Goal: Transaction & Acquisition: Download file/media

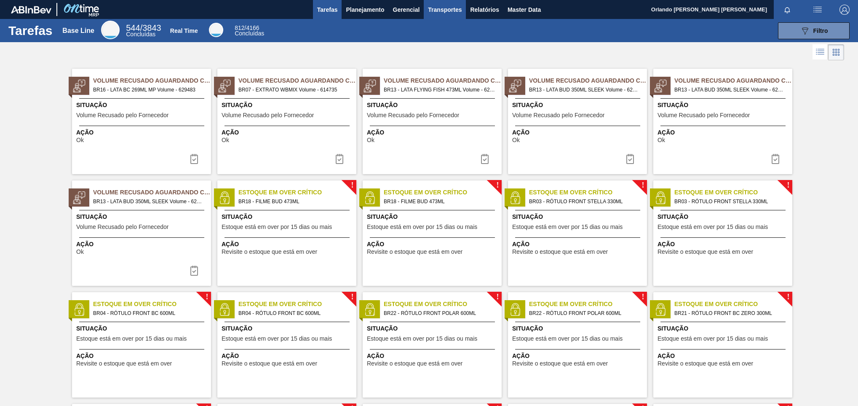
drag, startPoint x: 479, startPoint y: 9, endPoint x: 462, endPoint y: 3, distance: 17.6
click at [479, 9] on span "Relatórios" at bounding box center [484, 10] width 29 height 10
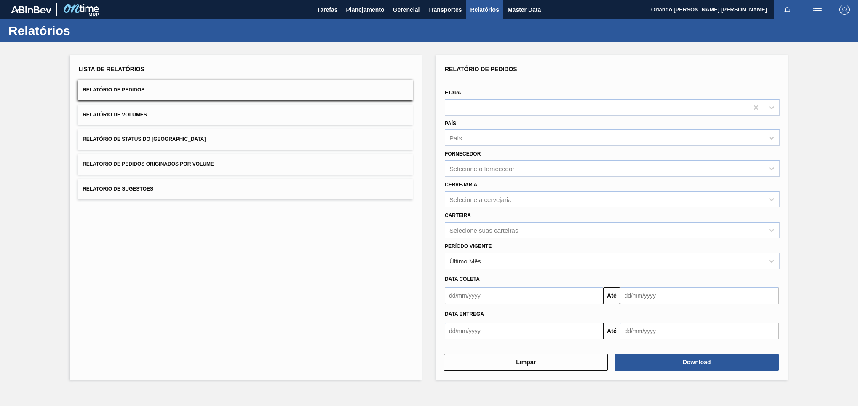
drag, startPoint x: 507, startPoint y: 167, endPoint x: 503, endPoint y: 177, distance: 10.7
click at [507, 167] on div "Selecione o fornecedor" at bounding box center [481, 168] width 65 height 7
paste input "280304"
type input "280304"
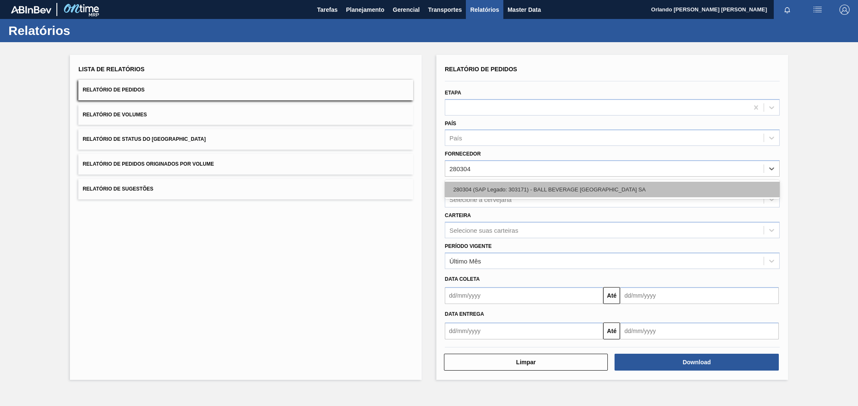
click at [510, 193] on div "280304 (SAP Legado: 303171) - BALL BEVERAGE [GEOGRAPHIC_DATA] SA" at bounding box center [612, 190] width 335 height 16
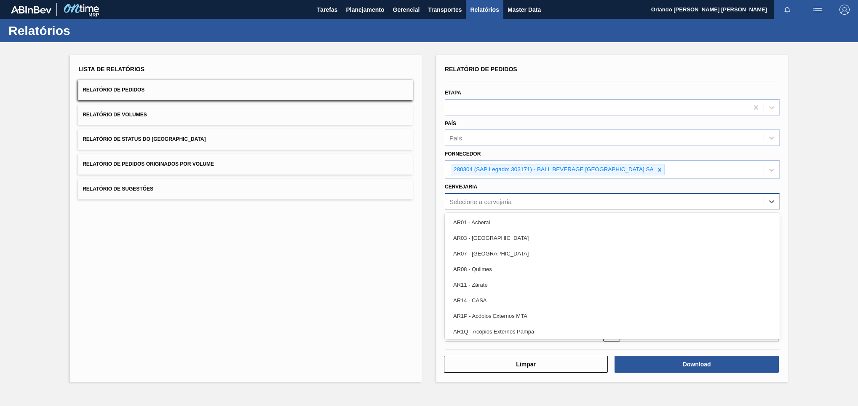
click at [453, 193] on div "Selecione a cervejaria" at bounding box center [612, 201] width 335 height 16
click at [458, 206] on div "Selecione a cervejaria" at bounding box center [604, 201] width 318 height 12
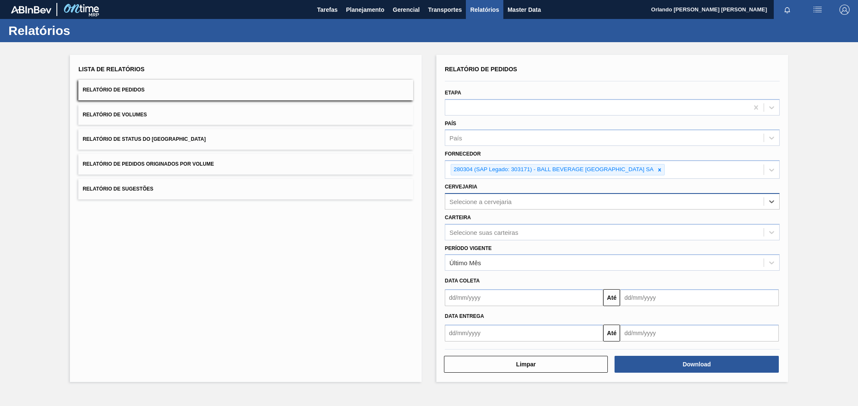
click at [470, 198] on div "Selecione a cervejaria" at bounding box center [480, 201] width 62 height 7
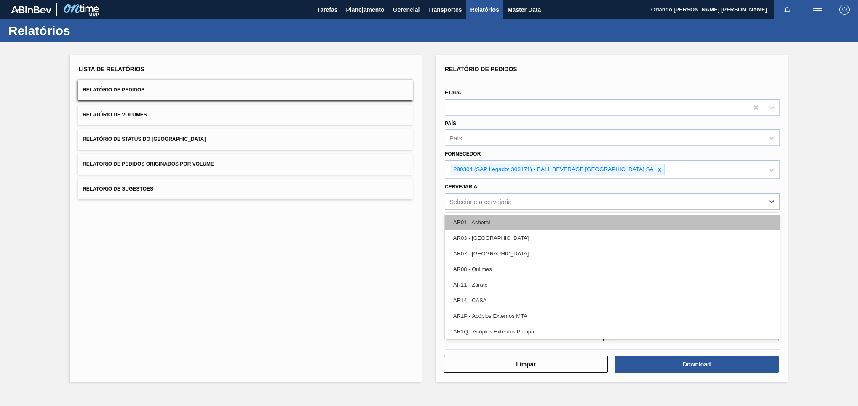
paste input "BR12"
type input "BR12"
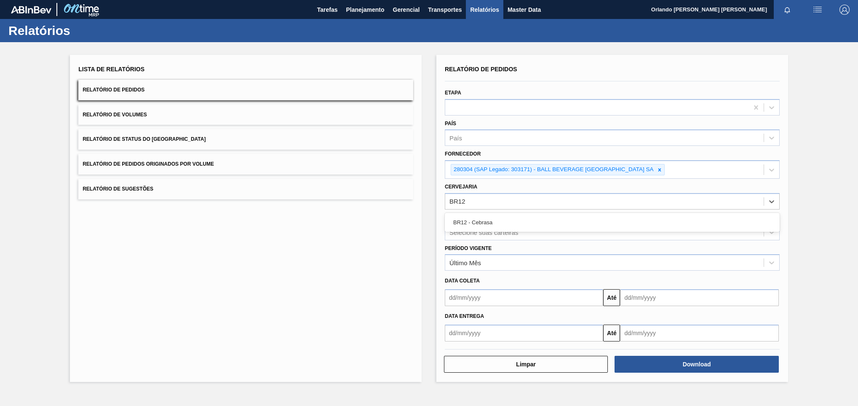
click at [491, 213] on div "BR12 - Cebrasa" at bounding box center [612, 222] width 335 height 19
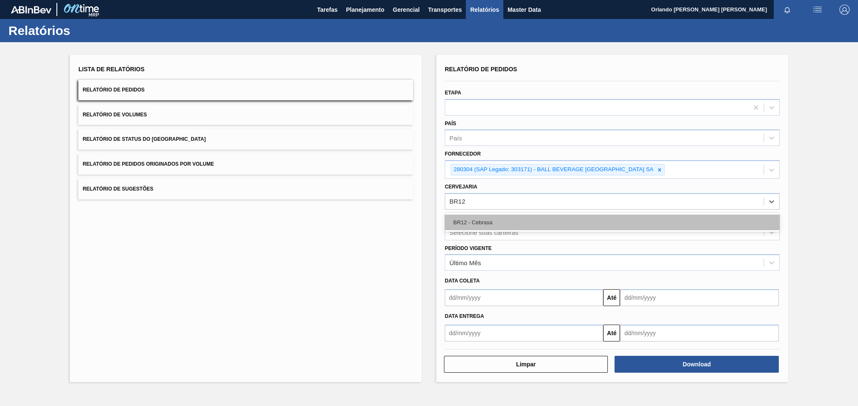
click at [494, 216] on div "BR12 - Cebrasa" at bounding box center [612, 222] width 335 height 16
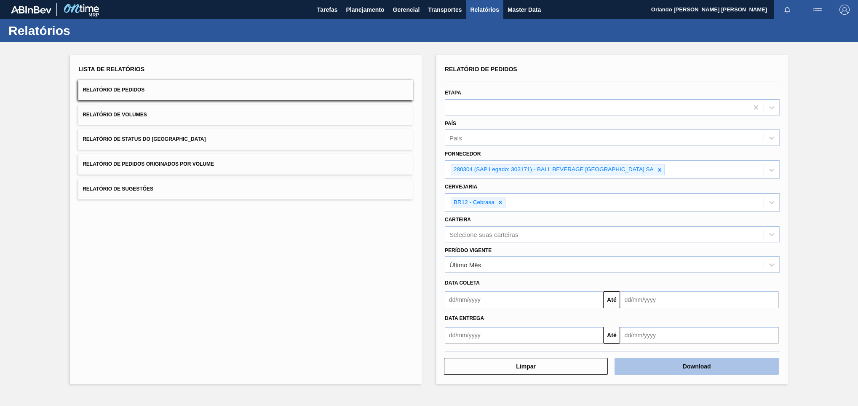
click at [637, 372] on button "Download" at bounding box center [696, 366] width 164 height 17
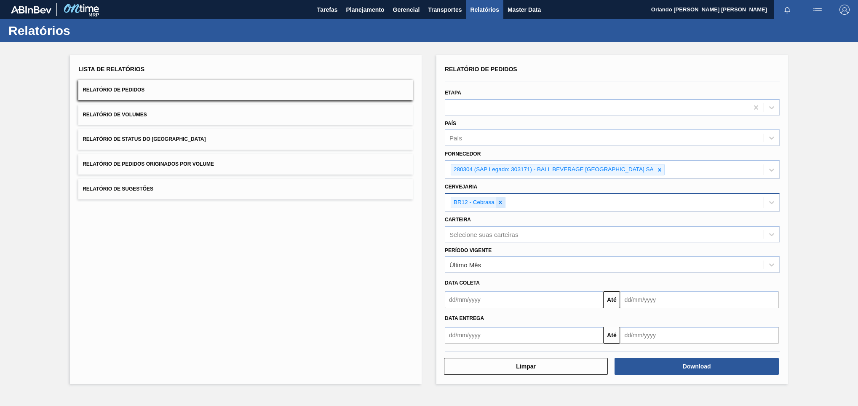
click at [504, 200] on div at bounding box center [500, 202] width 9 height 11
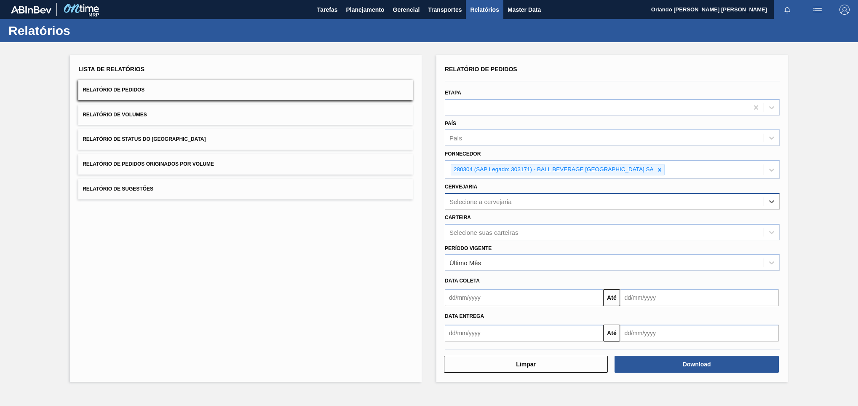
click at [534, 201] on div "Selecione a cervejaria" at bounding box center [604, 201] width 318 height 12
paste input "BR07"
type input "BR07"
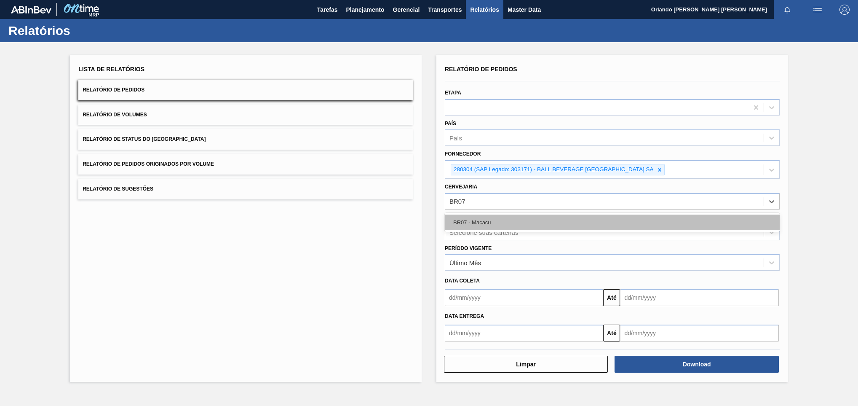
click at [522, 223] on div "BR07 - Macacu" at bounding box center [612, 222] width 335 height 16
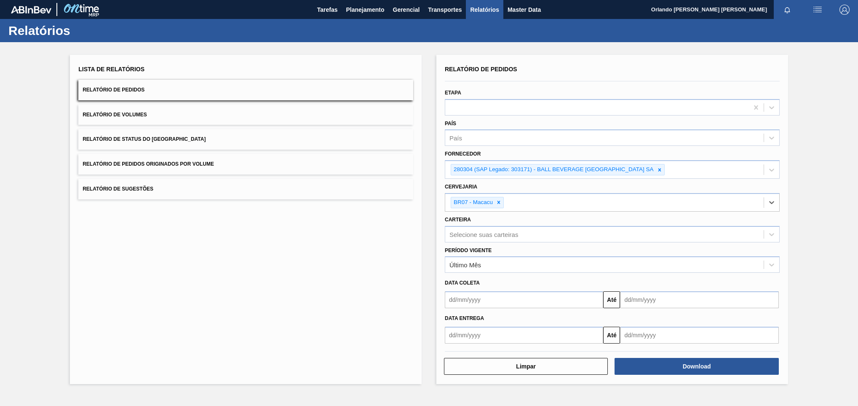
drag, startPoint x: 659, startPoint y: 171, endPoint x: 389, endPoint y: 149, distance: 270.4
click at [656, 171] on div at bounding box center [659, 169] width 9 height 11
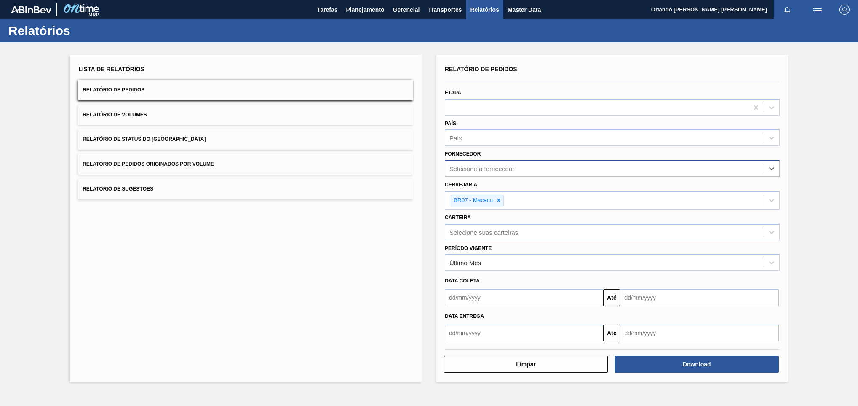
click at [501, 171] on div "Selecione o fornecedor" at bounding box center [481, 168] width 65 height 7
paste input "317372"
type input "317372"
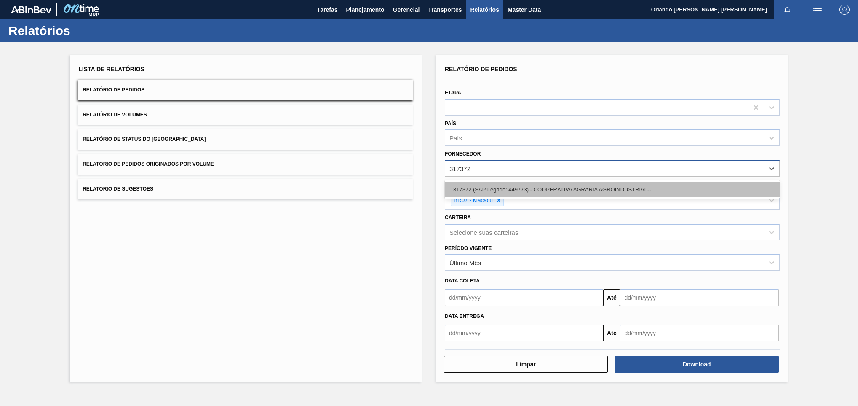
click at [512, 186] on div "317372 (SAP Legado: 449773) - COOPERATIVA AGRARIA AGROINDUSTRIAL--" at bounding box center [612, 190] width 335 height 16
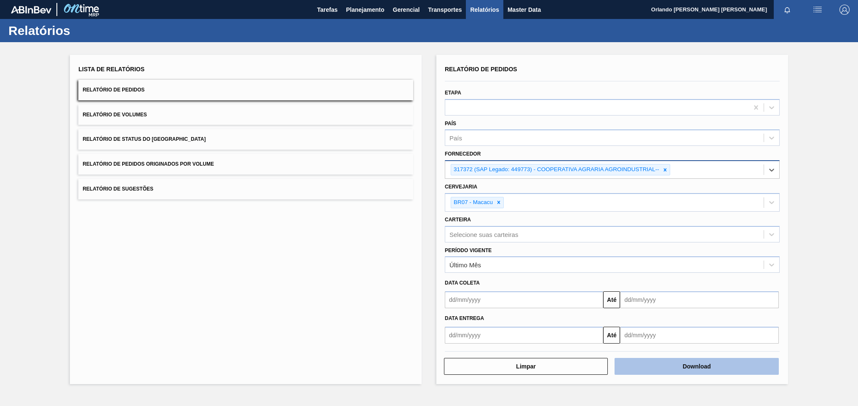
click at [651, 365] on button "Download" at bounding box center [696, 366] width 164 height 17
